Goal: Use online tool/utility: Utilize a website feature to perform a specific function

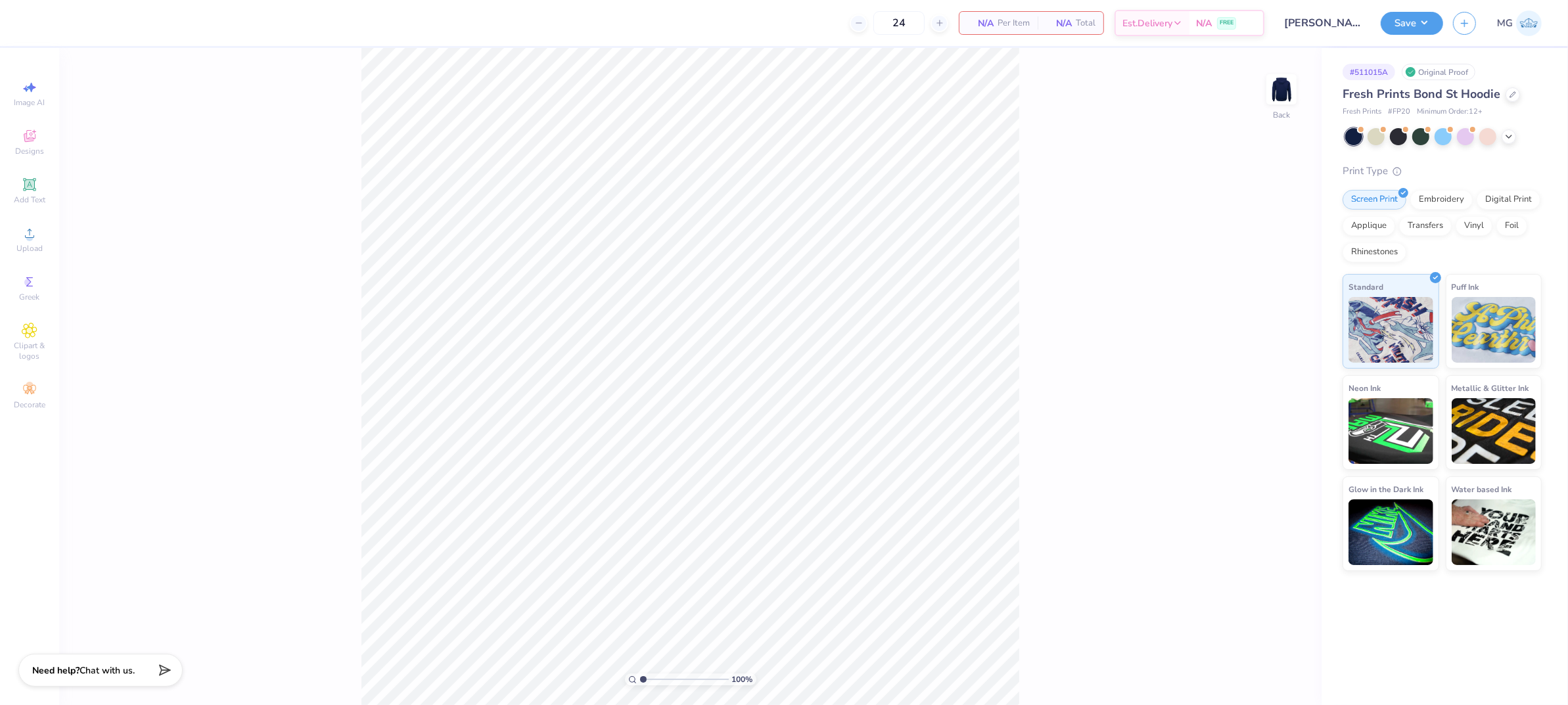
click at [244, 303] on div "100 % Back" at bounding box center [690, 376] width 1262 height 657
click at [25, 233] on icon at bounding box center [29, 233] width 15 height 15
click at [36, 192] on icon at bounding box center [29, 184] width 15 height 15
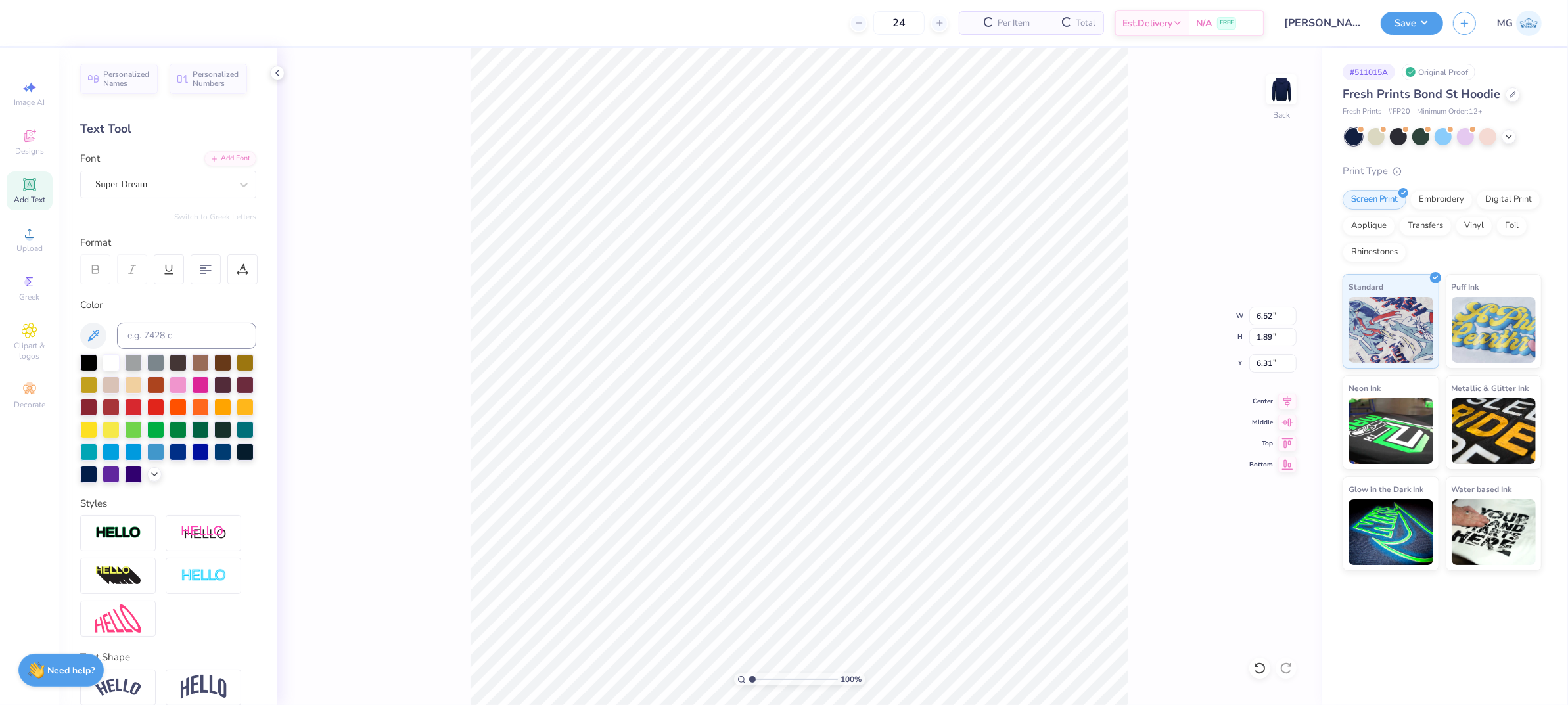
scroll to position [13, 1]
paste textarea "[GEOGRAPHIC_DATA]"
type textarea "[GEOGRAPHIC_DATA]"
click at [219, 162] on div "Add Font" at bounding box center [230, 157] width 52 height 15
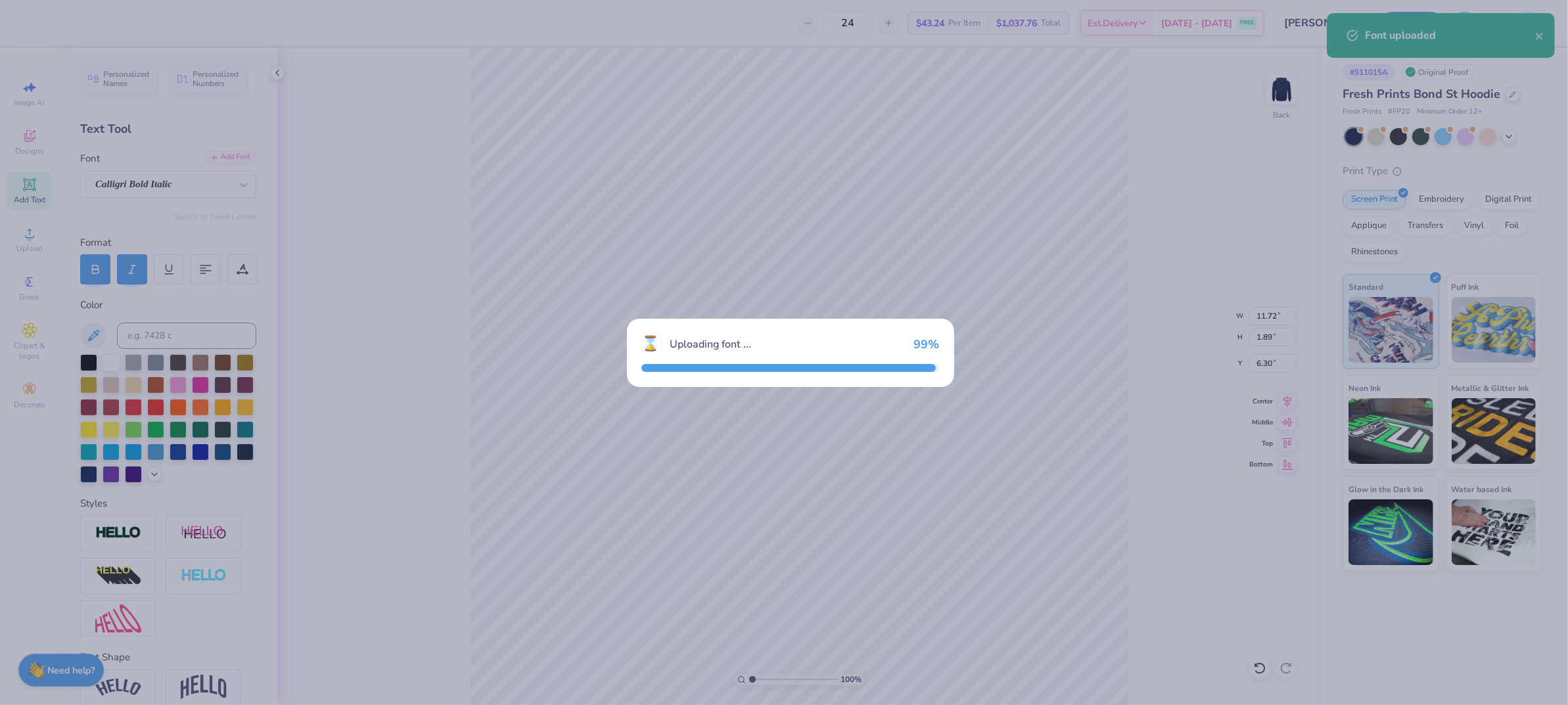
type input "10.17"
type input "1.81"
type input "6.34"
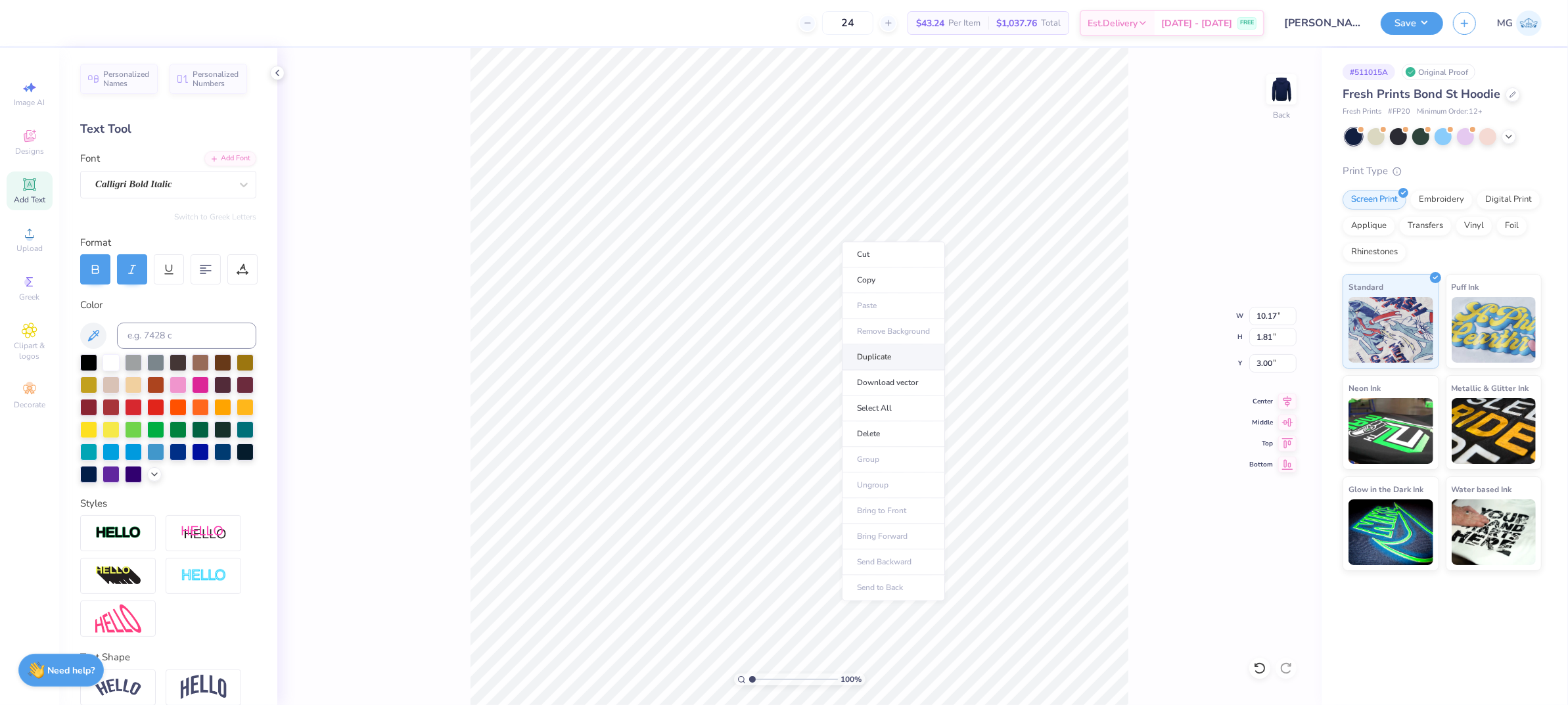
click at [898, 363] on li "Duplicate" at bounding box center [893, 358] width 103 height 26
type input "5.19"
type textarea "Basketball"
type input "6.48"
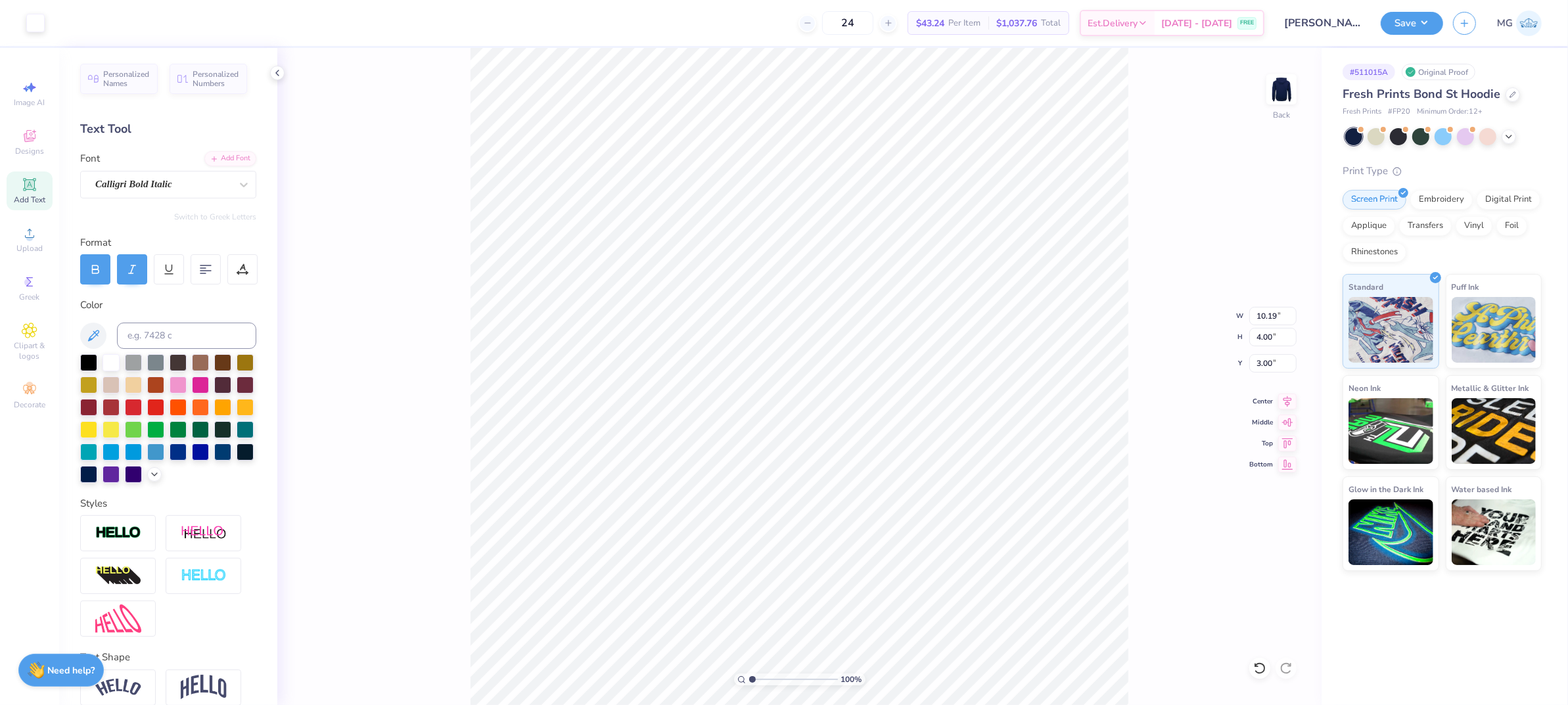
type input "2.55"
type input "3.00"
type input "5.18"
type input "0.92"
type input "4.65"
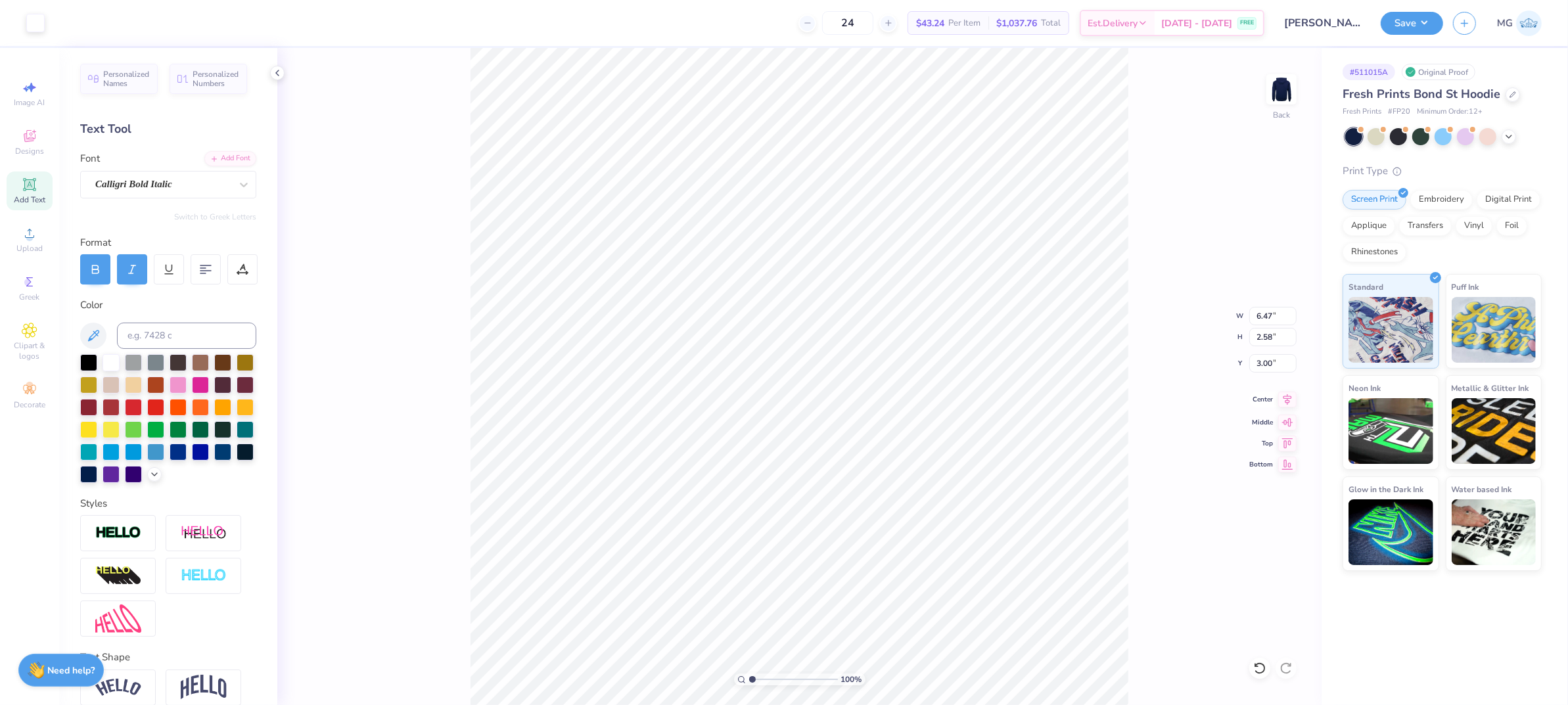
click at [1283, 400] on icon at bounding box center [1287, 399] width 18 height 15
type input "4.66"
type input "6.37"
type input "1.13"
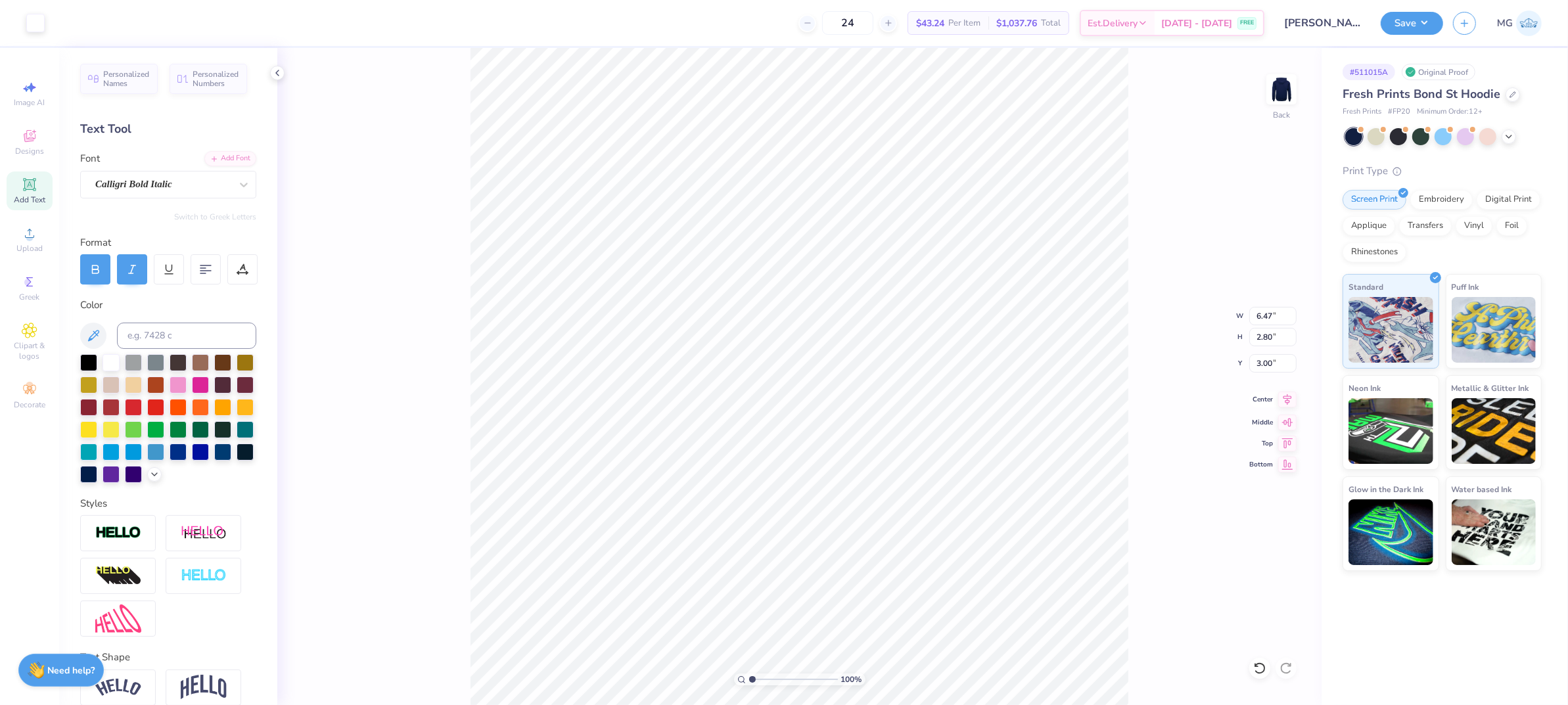
click at [1289, 403] on icon at bounding box center [1288, 399] width 9 height 11
click at [1272, 317] on input "6.47" at bounding box center [1272, 316] width 47 height 18
type input "6"
type input "6.00"
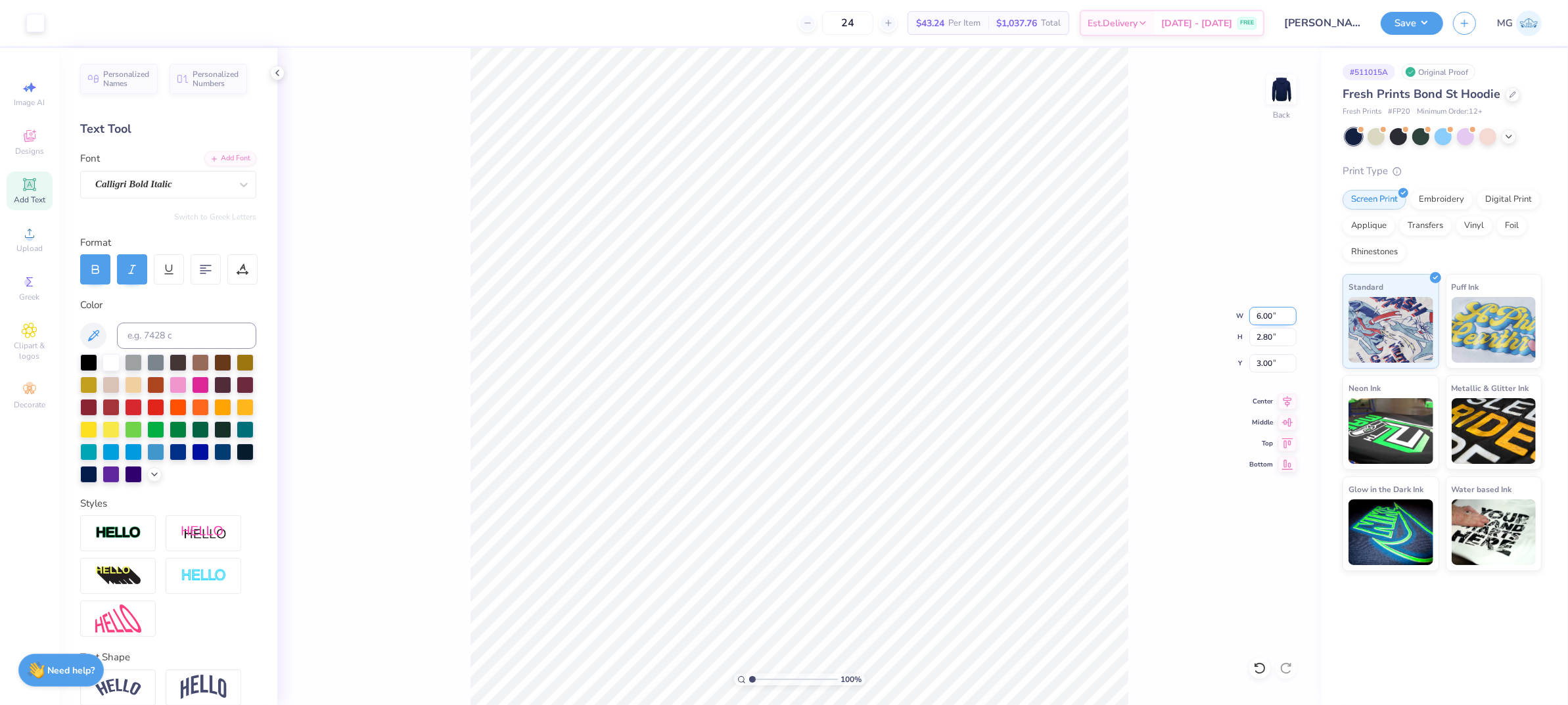
type input "2.60"
click at [1272, 363] on input "3.10" at bounding box center [1272, 363] width 47 height 18
type input "3.00"
click at [1171, 425] on div "100 % Back W 6.00 6.00 " H 2.60 2.60 " Y 3.00 3.00 " Center Middle Top Bottom" at bounding box center [799, 376] width 1044 height 657
click at [1284, 403] on icon at bounding box center [1287, 399] width 18 height 15
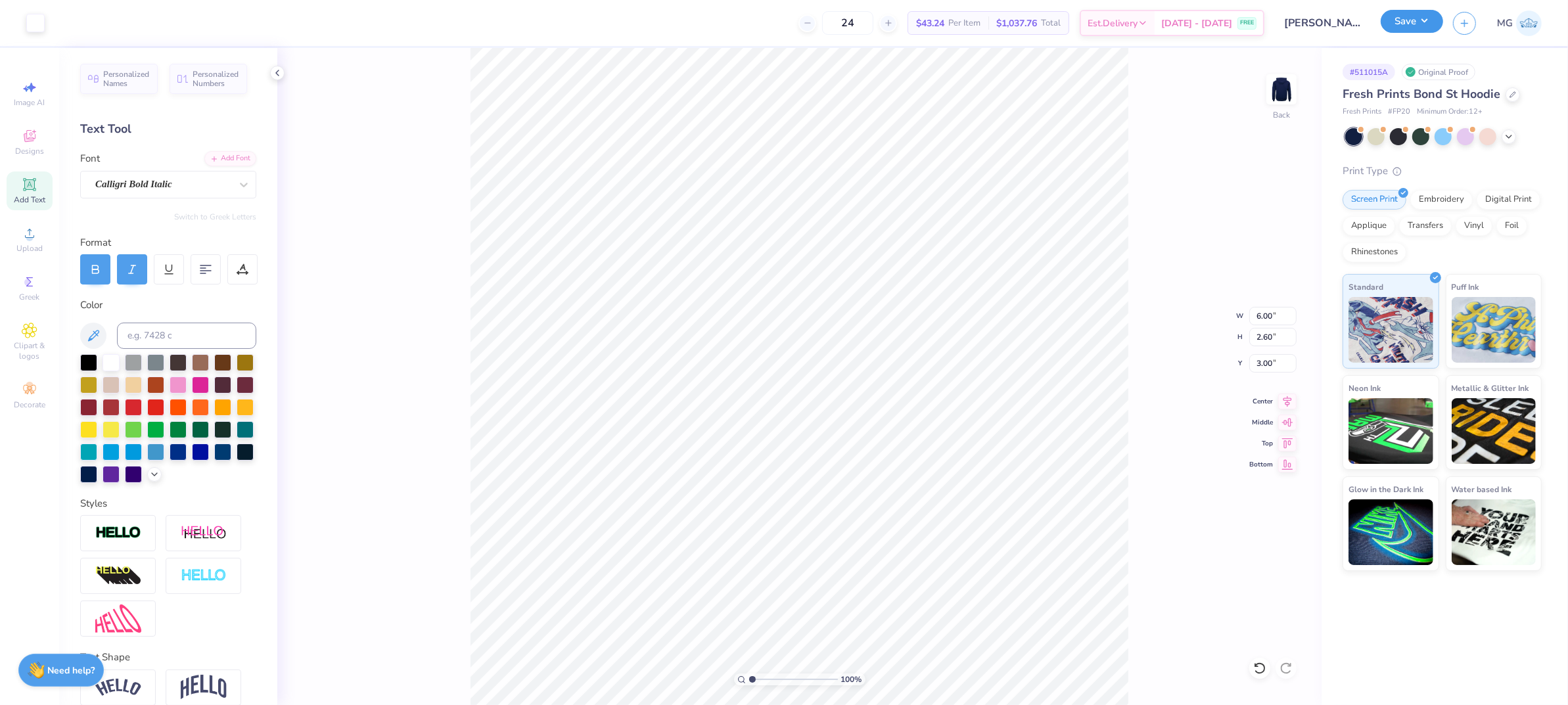
click at [1410, 27] on button "Save" at bounding box center [1412, 21] width 63 height 23
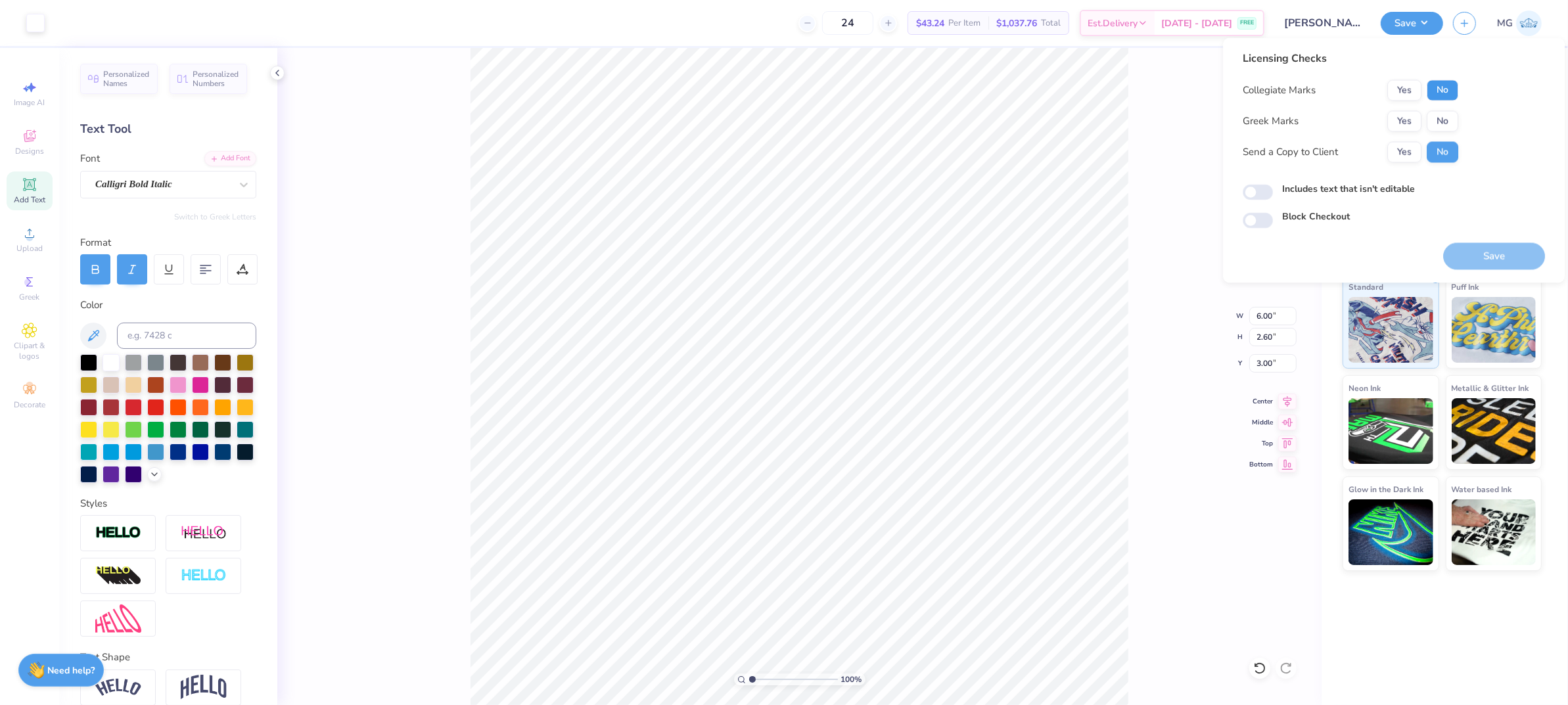
click at [1449, 83] on button "No" at bounding box center [1442, 91] width 32 height 21
click at [1439, 118] on button "No" at bounding box center [1442, 122] width 32 height 21
click at [1413, 149] on button "Yes" at bounding box center [1404, 153] width 34 height 21
click at [1490, 251] on button "Save" at bounding box center [1494, 257] width 102 height 27
